Goal: Find specific page/section: Find specific page/section

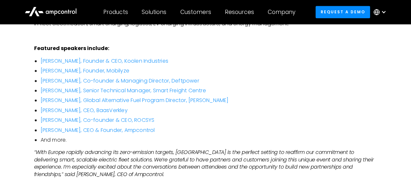
scroll to position [437, 0]
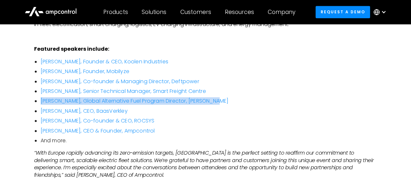
drag, startPoint x: 218, startPoint y: 85, endPoint x: 40, endPoint y: 82, distance: 178.8
click at [40, 82] on ul "[PERSON_NAME], Founder & CEO, Koolen Industries [PERSON_NAME], Founder, Mobilyz…" at bounding box center [205, 101] width 343 height 86
copy link "[PERSON_NAME], Global Alternative Fuel Program Director, [PERSON_NAME]"
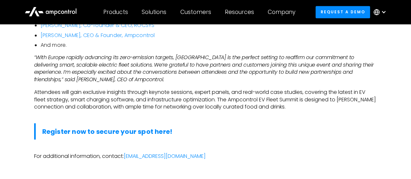
scroll to position [533, 0]
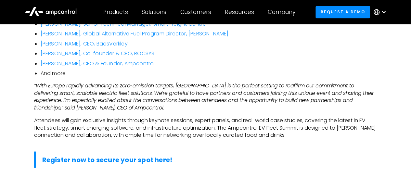
scroll to position [504, 0]
